Goal: Communication & Community: Ask a question

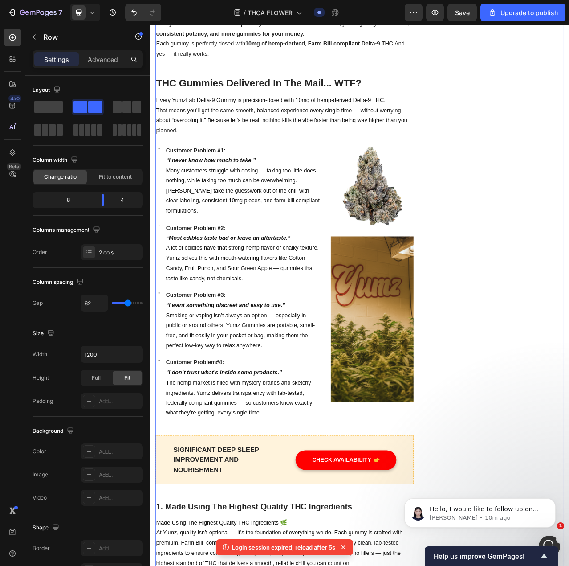
scroll to position [4581, 0]
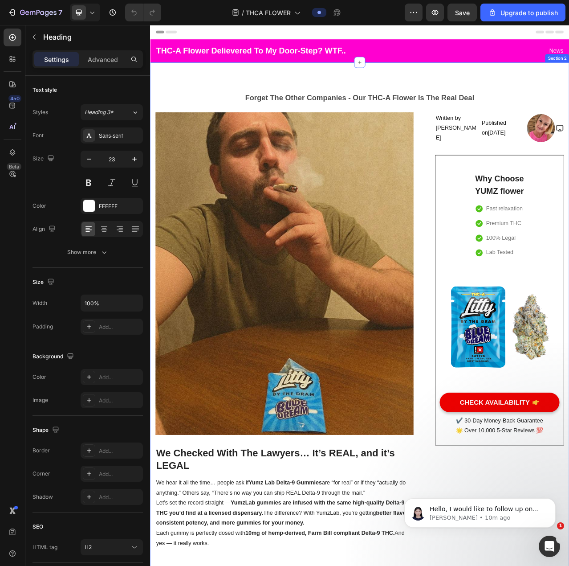
click at [243, 52] on h2 "THC-A Flower Delievered To My Door-Step? WTF.." at bounding box center [287, 57] width 261 height 15
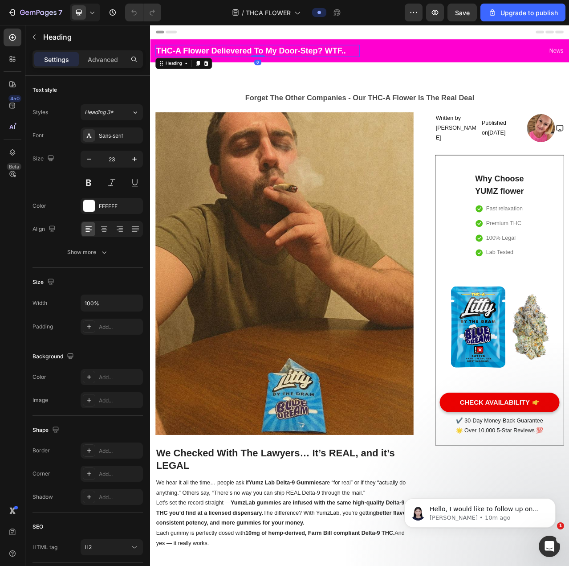
click at [180, 59] on h2 "THC-A Flower Delievered To My Door-Step? WTF.." at bounding box center [287, 57] width 261 height 15
click at [180, 59] on p "THC-A Flower Delievered To My Door-Step? WTF.." at bounding box center [287, 57] width 259 height 13
click at [186, 57] on p "THC-A Flower Delievered To My Door-Step? WTF.." at bounding box center [287, 57] width 259 height 13
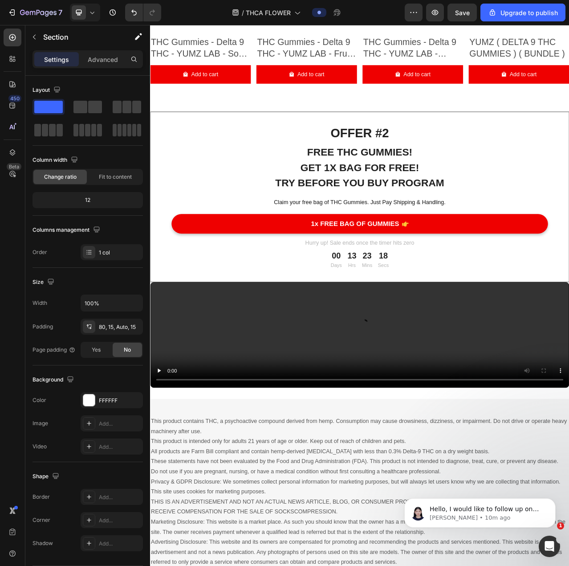
scroll to position [5951, 0]
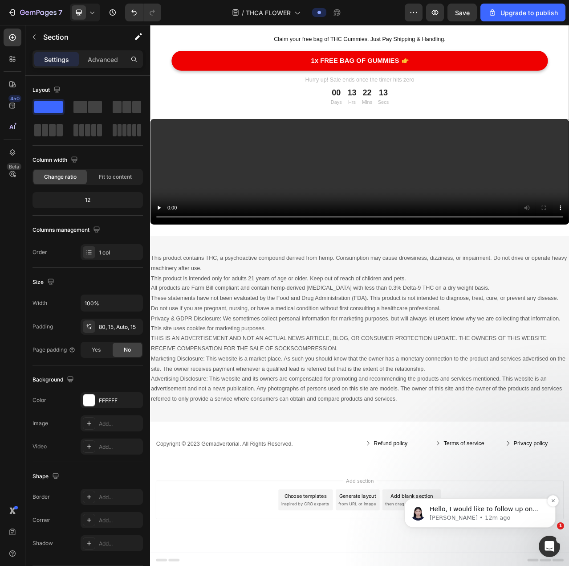
click at [473, 520] on p "[PERSON_NAME] • 12m ago" at bounding box center [487, 518] width 115 height 8
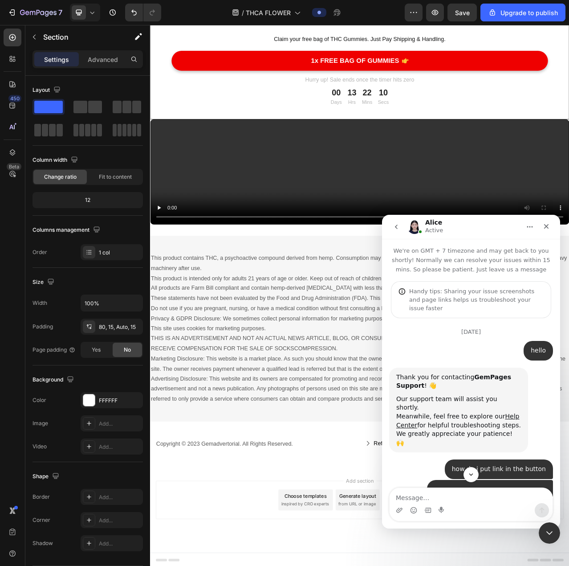
scroll to position [1, 0]
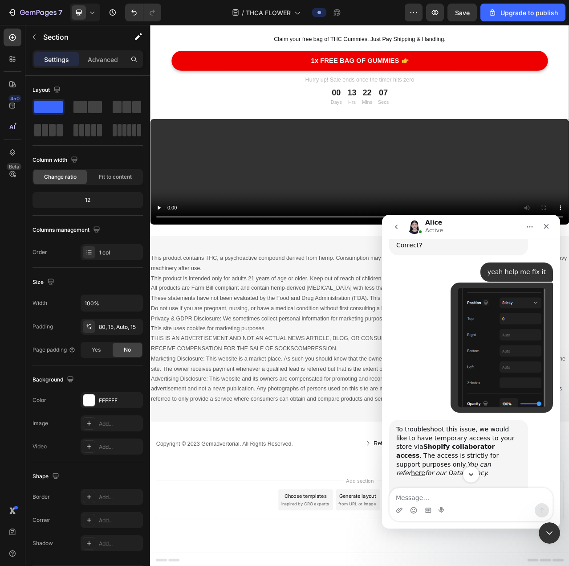
click at [473, 474] on icon "Scroll to bottom" at bounding box center [471, 474] width 8 height 8
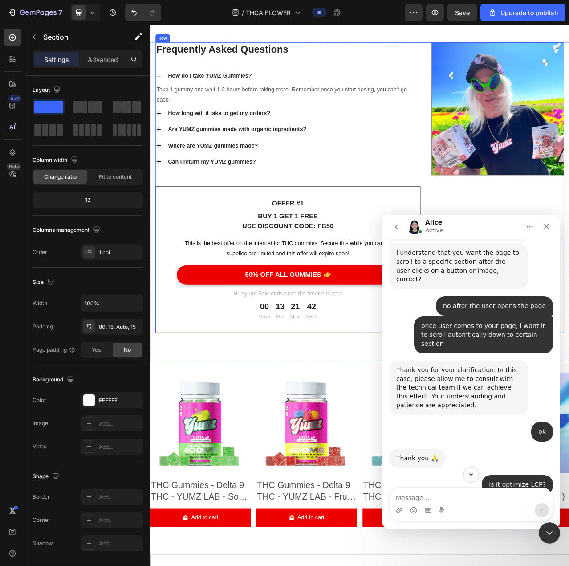
scroll to position [5177, 0]
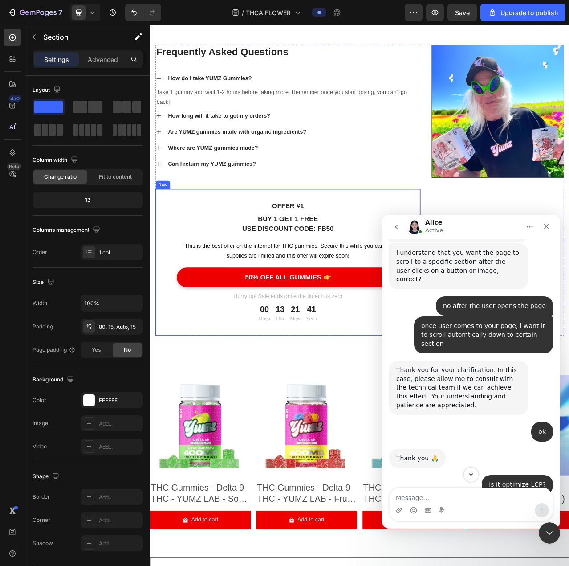
click at [432, 240] on div "OFFER #1 Text block BUY 1 GET 1 FREE USE DISCOUNT CODE: FB50 Text block This is…" at bounding box center [326, 327] width 338 height 187
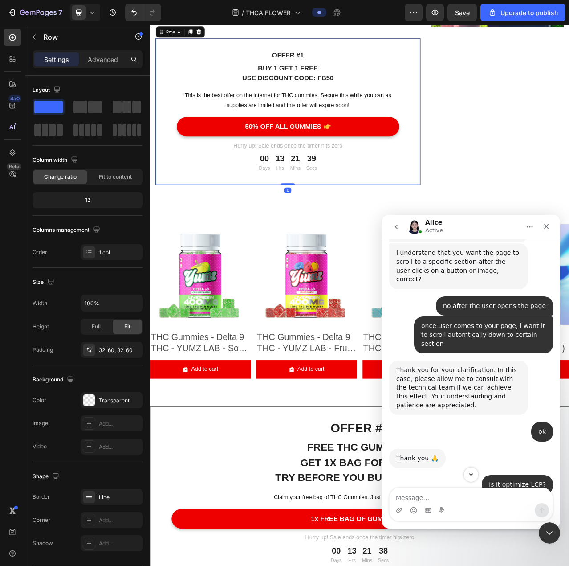
click at [391, 228] on button "go back" at bounding box center [396, 226] width 17 height 17
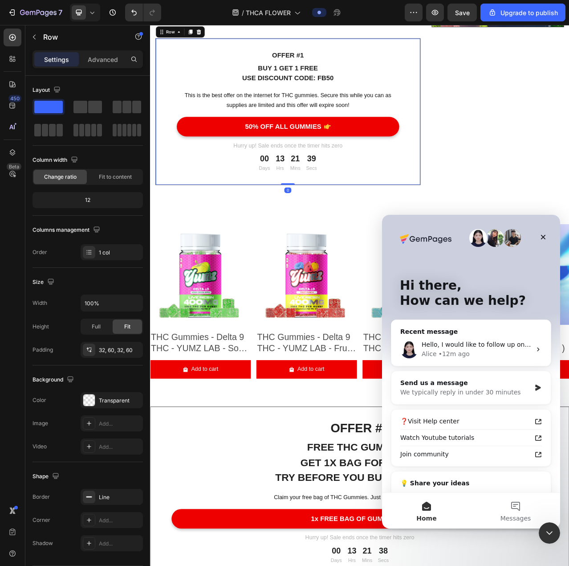
scroll to position [0, 0]
click at [544, 529] on icon "Close Intercom Messenger" at bounding box center [548, 531] width 11 height 11
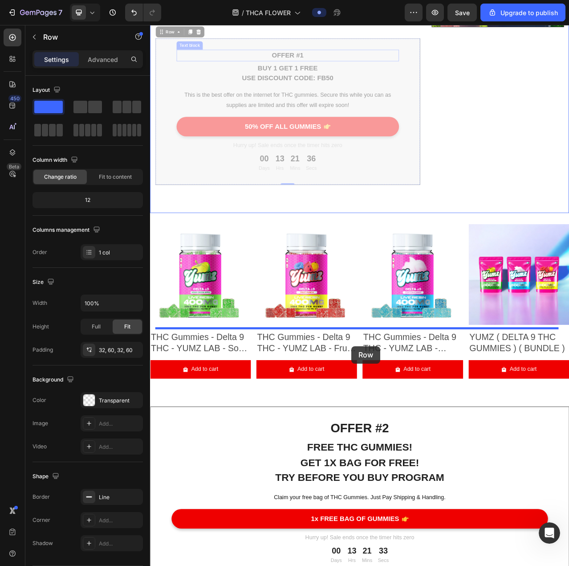
drag, startPoint x: 407, startPoint y: 233, endPoint x: 407, endPoint y: 434, distance: 200.9
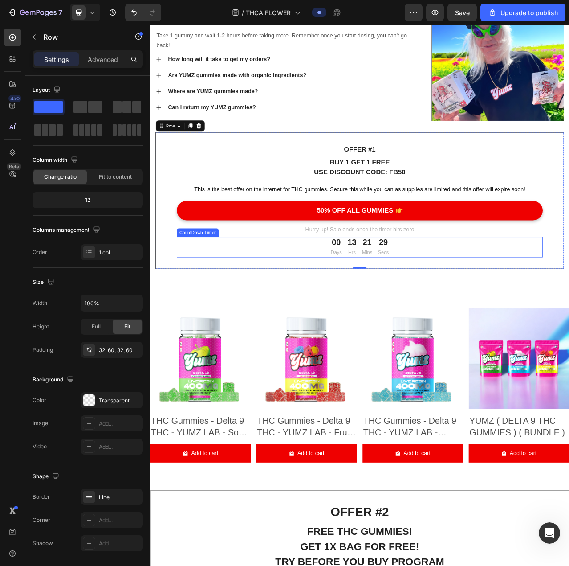
scroll to position [5311, 0]
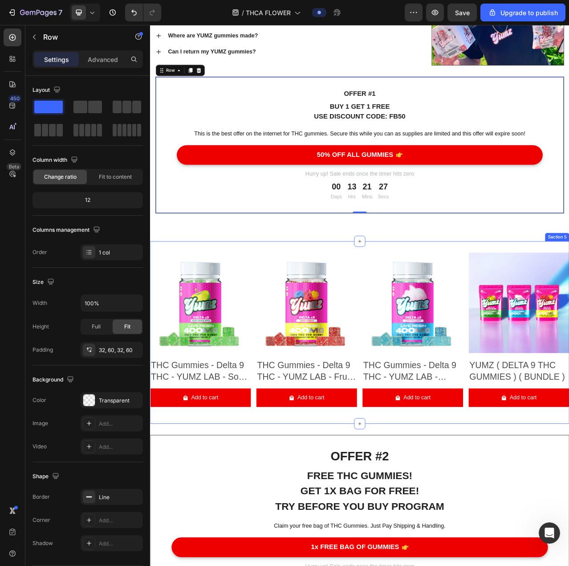
click at [469, 308] on div "Product Images THC Gummies - Delta 9 THC - YUMZ LAB - Sour Green Apple Product …" at bounding box center [417, 417] width 534 height 232
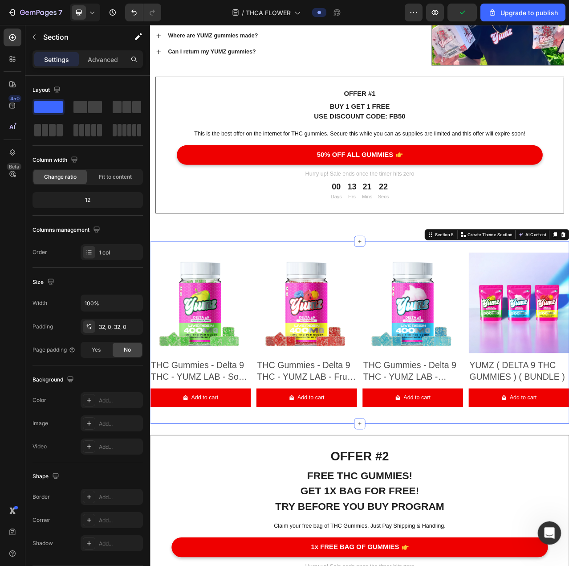
click at [549, 530] on icon "Open Intercom Messenger" at bounding box center [548, 531] width 6 height 7
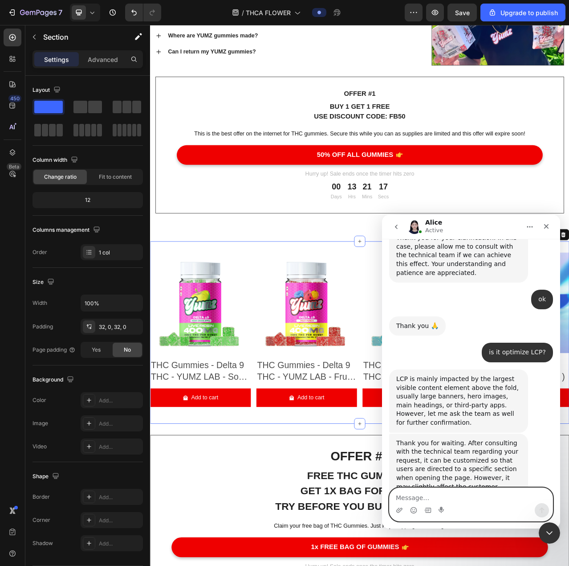
click at [403, 496] on textarea "Message…" at bounding box center [471, 495] width 163 height 15
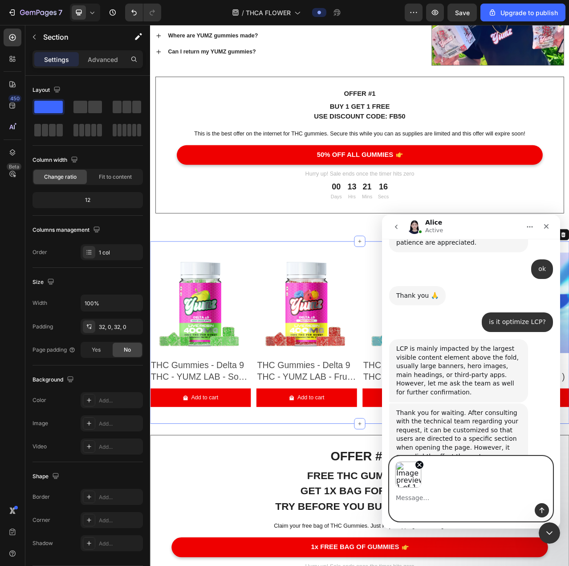
scroll to position [4613, 0]
type textarea "+"
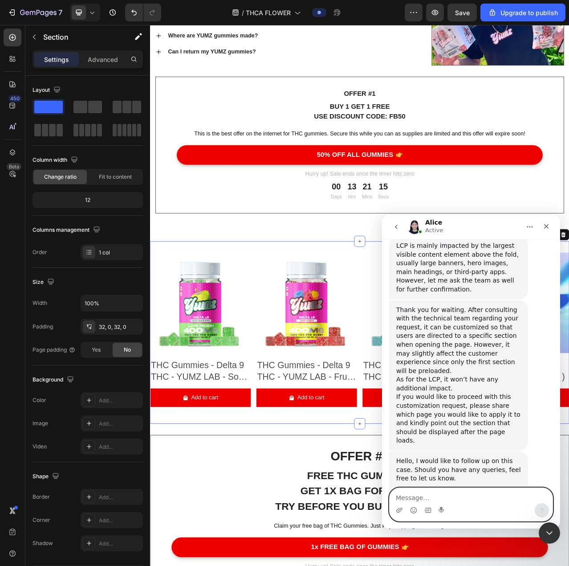
scroll to position [4718, 0]
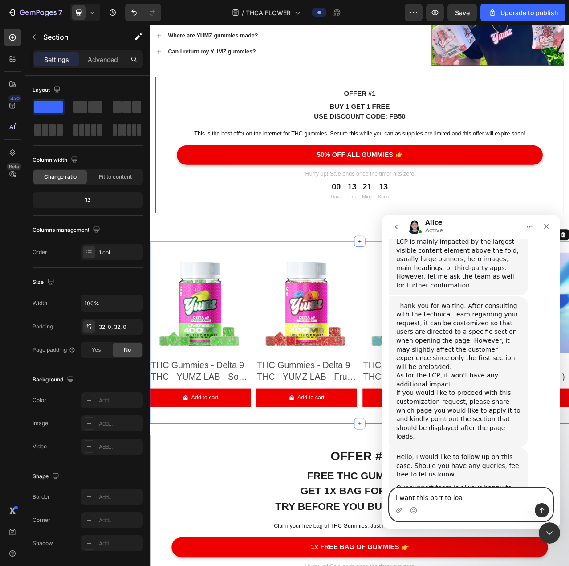
type textarea "i want this part to load"
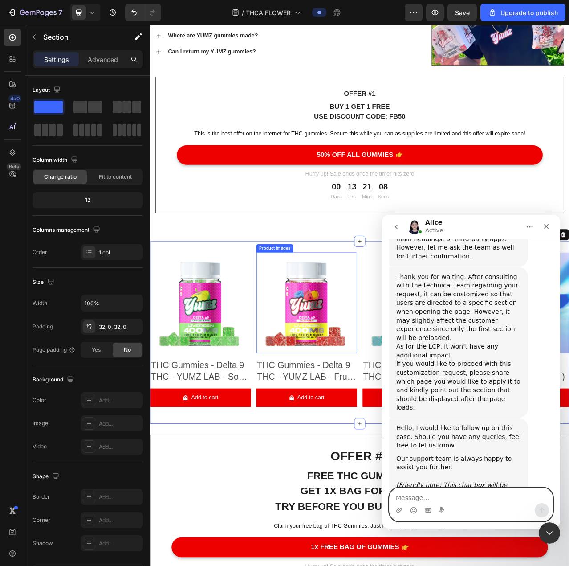
scroll to position [4738, 0]
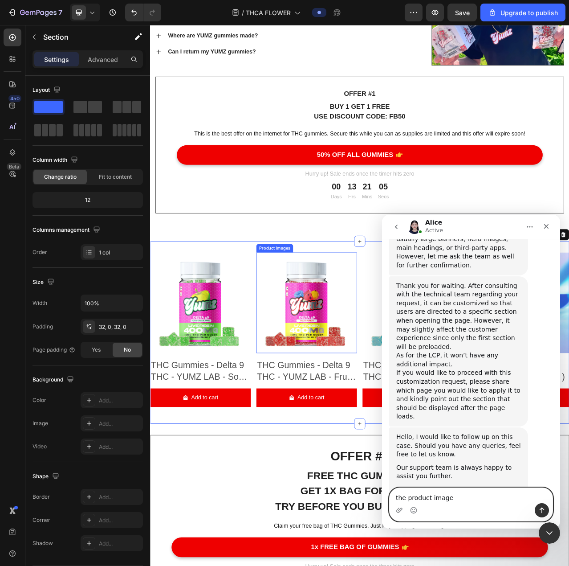
type textarea "the product images"
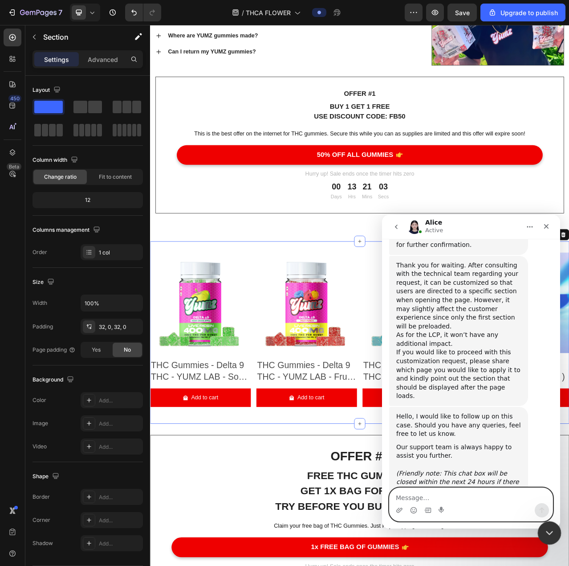
click at [547, 527] on icon "Close Intercom Messenger" at bounding box center [548, 531] width 11 height 11
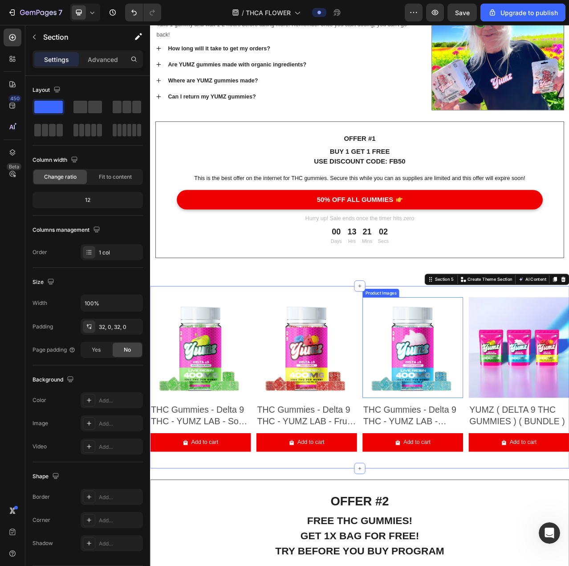
scroll to position [5222, 0]
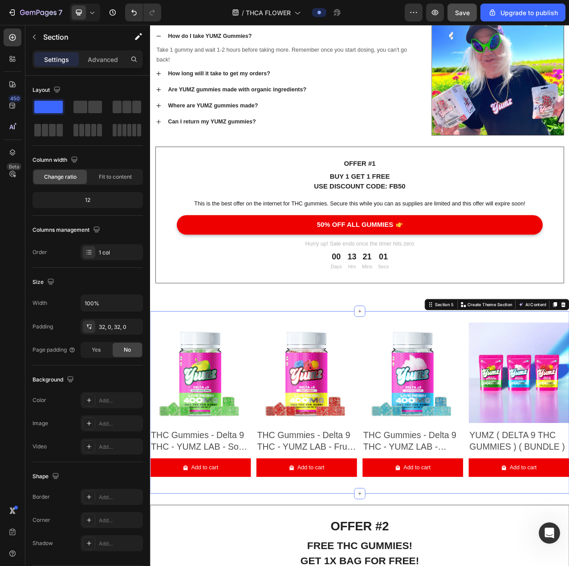
click at [461, 10] on span "Save" at bounding box center [462, 13] width 15 height 8
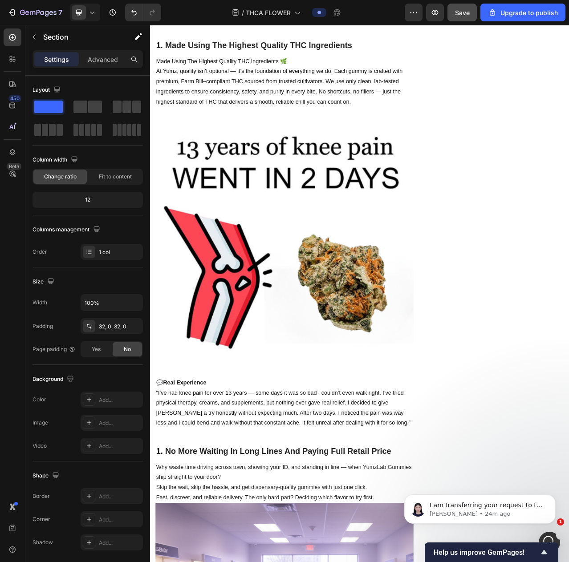
scroll to position [4902, 0]
